Goal: Task Accomplishment & Management: Manage account settings

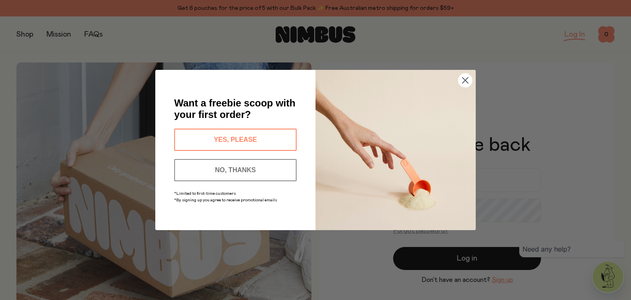
click at [462, 79] on circle "Close dialog" at bounding box center [465, 81] width 14 height 14
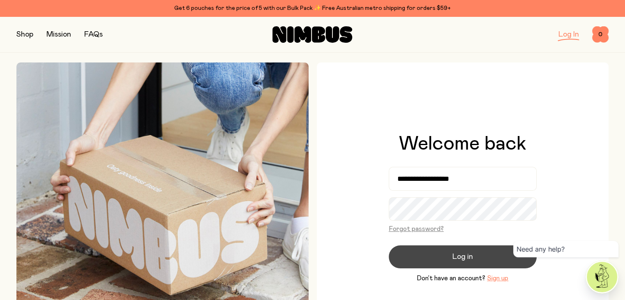
click at [465, 260] on span "Log in" at bounding box center [462, 257] width 21 height 12
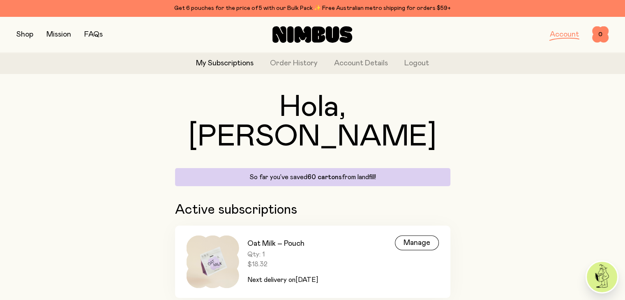
scroll to position [22, 0]
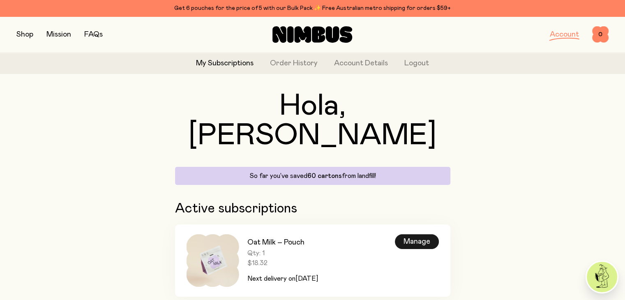
click at [412, 234] on div "Manage" at bounding box center [417, 241] width 44 height 15
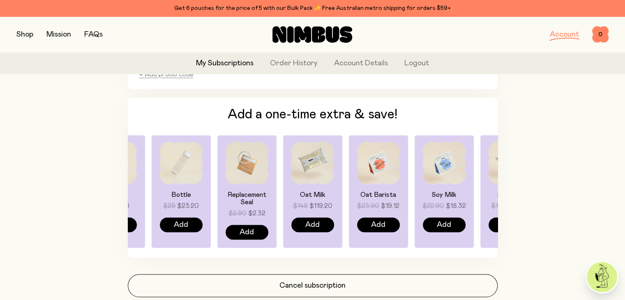
scroll to position [634, 0]
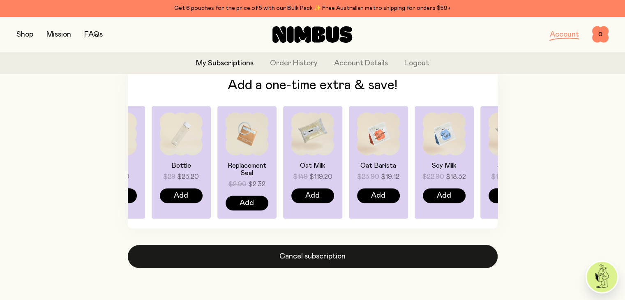
click at [311, 255] on button "Cancel subscription" at bounding box center [313, 256] width 370 height 23
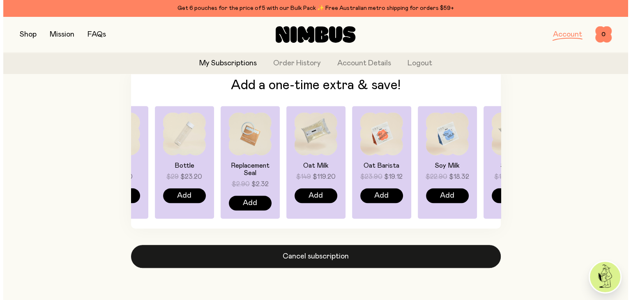
scroll to position [0, 0]
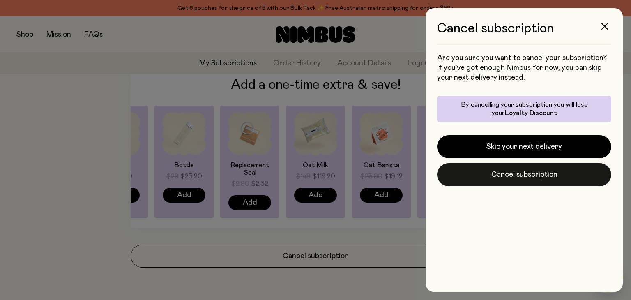
click at [530, 174] on button "Cancel subscription" at bounding box center [524, 174] width 174 height 23
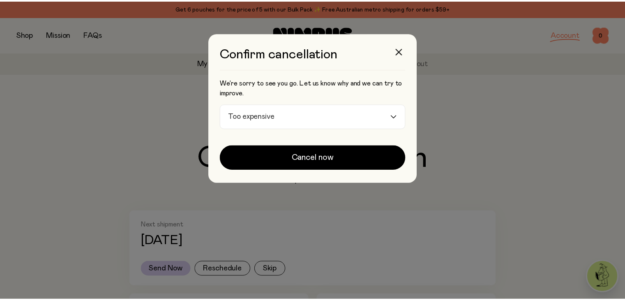
scroll to position [634, 0]
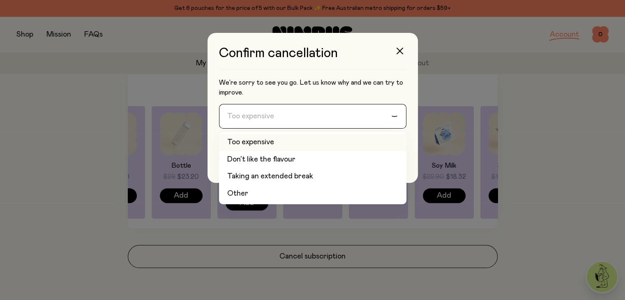
click at [398, 117] on icon "Search for option" at bounding box center [394, 116] width 7 height 3
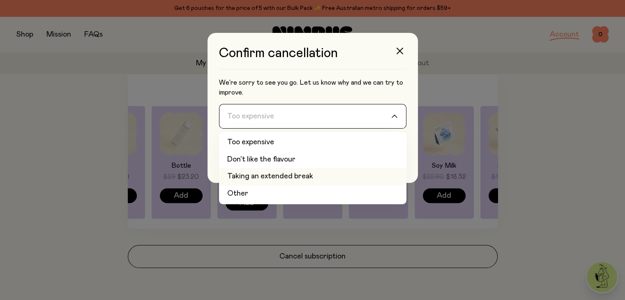
drag, startPoint x: 295, startPoint y: 177, endPoint x: 255, endPoint y: 178, distance: 39.5
click at [255, 178] on li "Taking an extended break" at bounding box center [312, 176] width 187 height 17
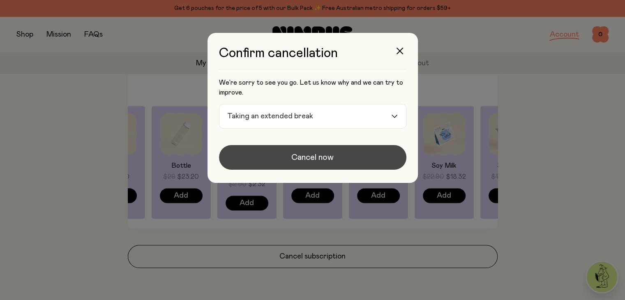
click at [328, 157] on span "Cancel now" at bounding box center [312, 158] width 42 height 12
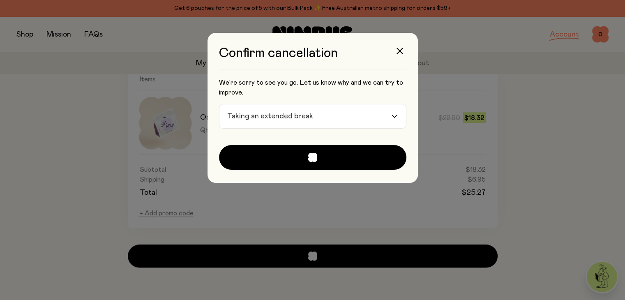
scroll to position [295, 0]
